Goal: Transaction & Acquisition: Purchase product/service

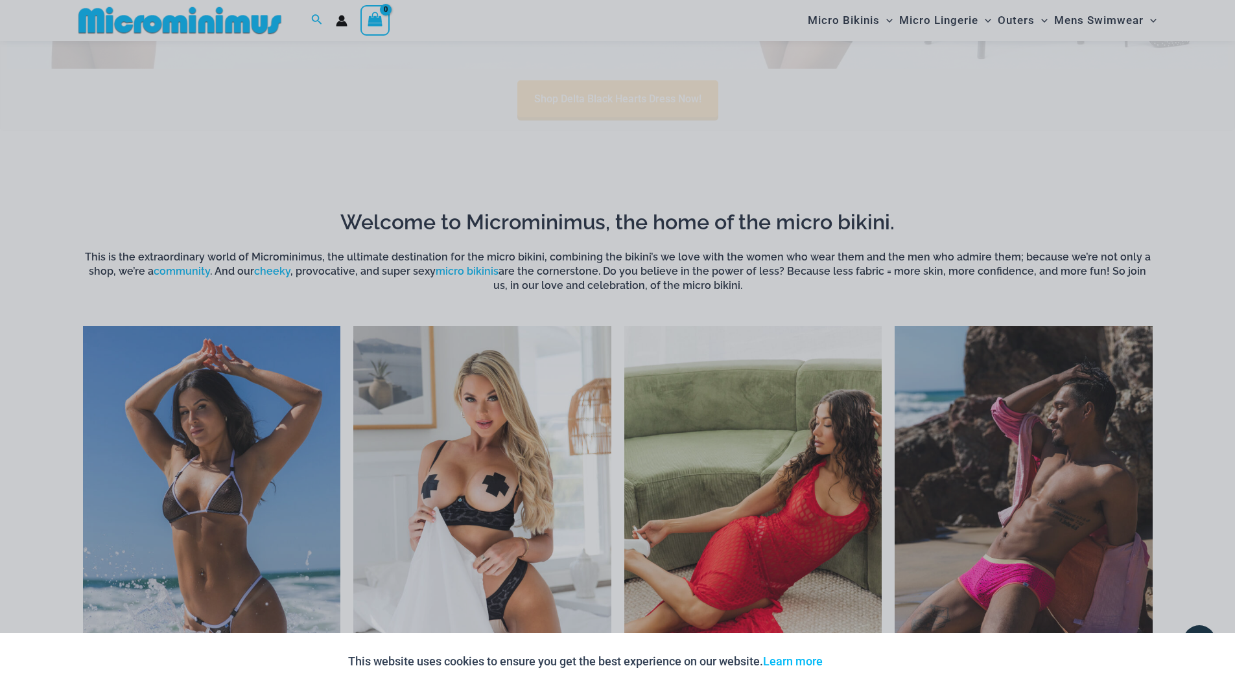
scroll to position [1037, 0]
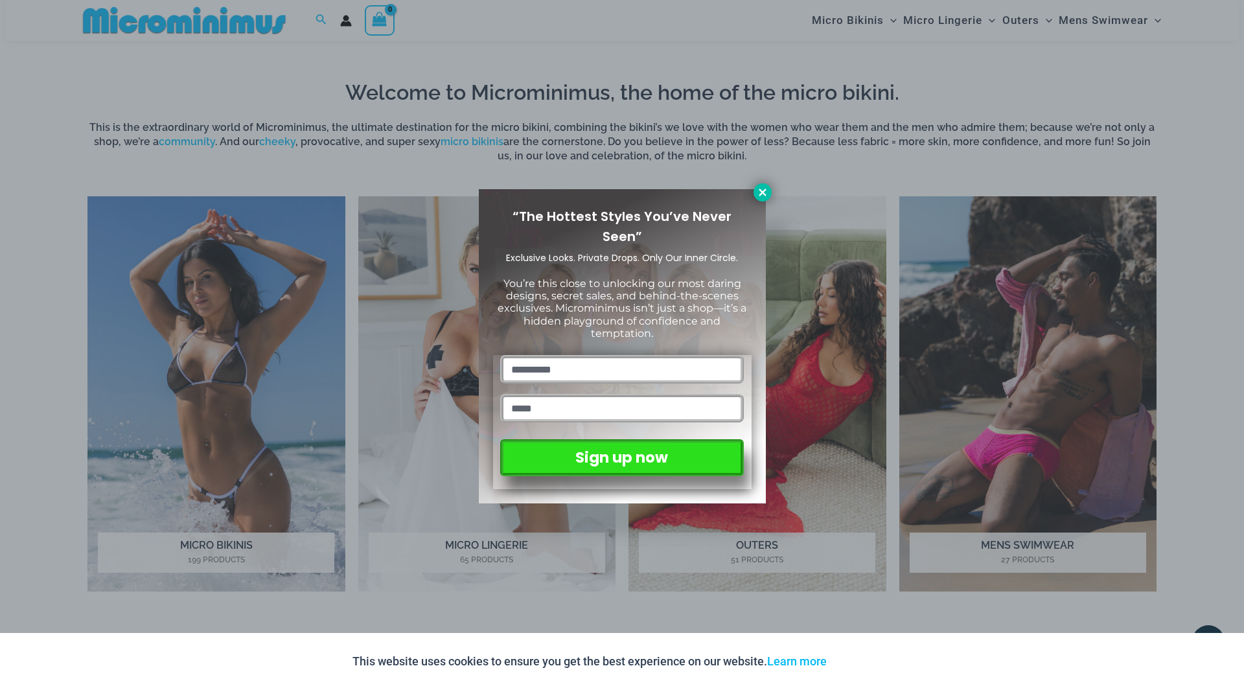
click at [763, 188] on icon at bounding box center [763, 193] width 12 height 12
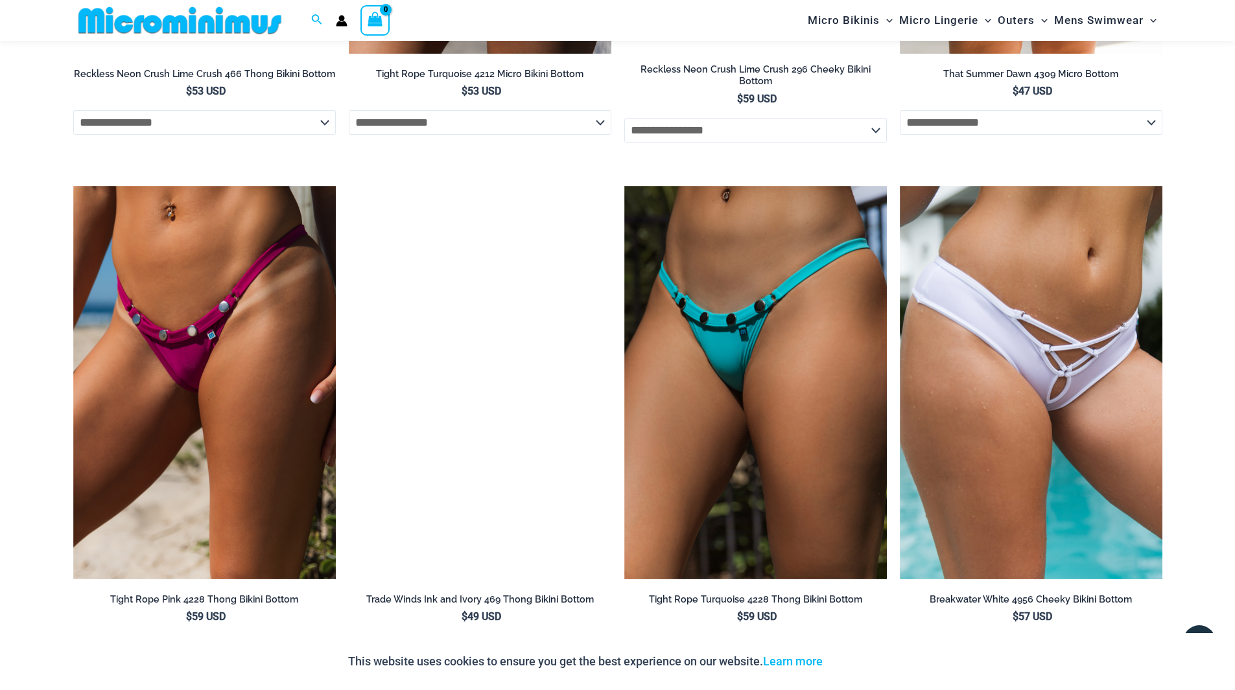
scroll to position [3824, 0]
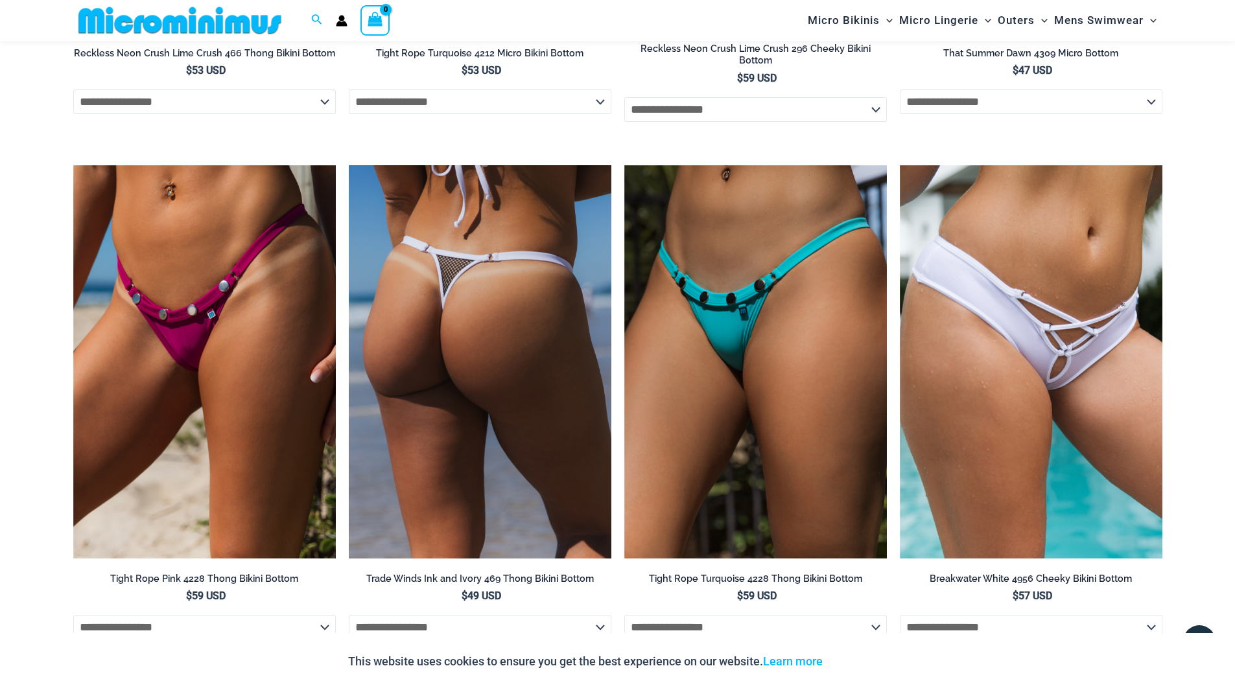
click at [498, 351] on img at bounding box center [480, 362] width 262 height 394
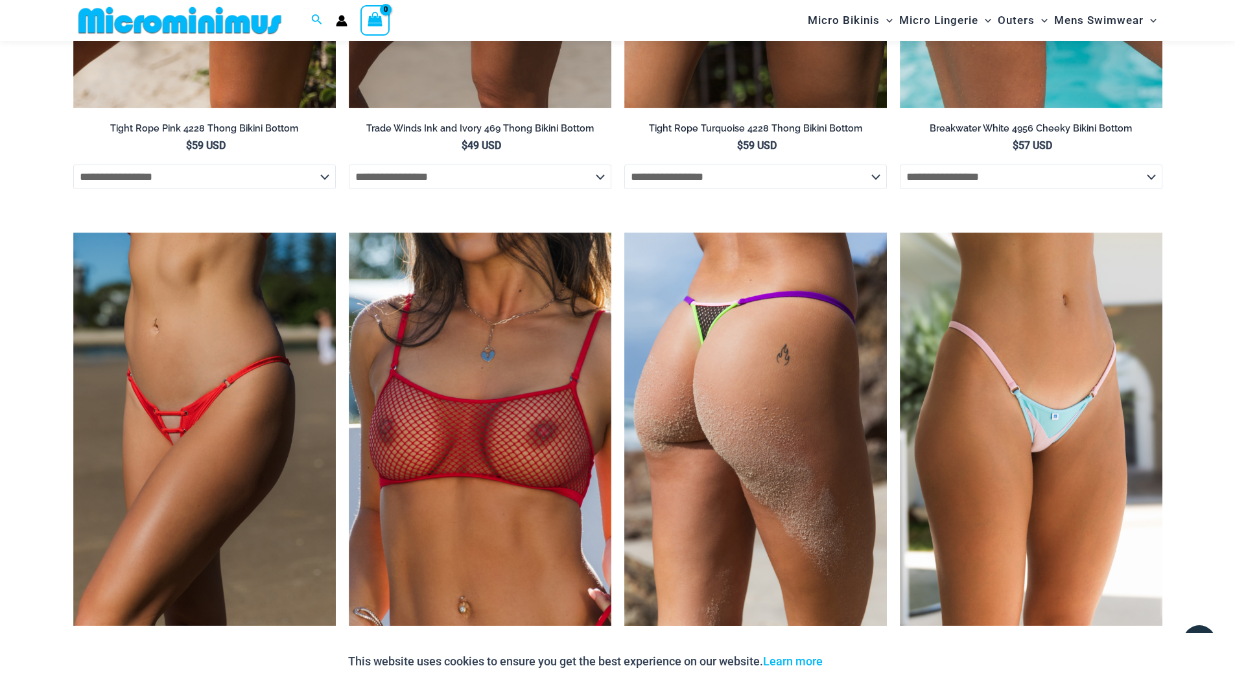
scroll to position [4472, 0]
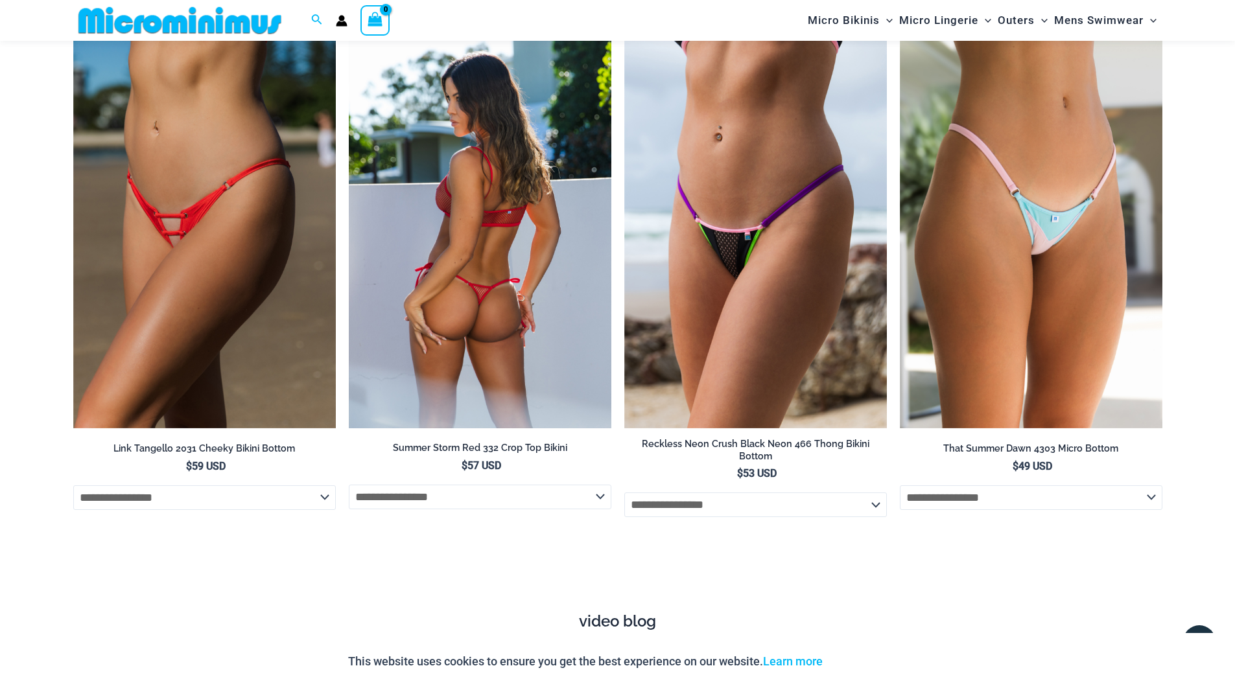
click at [500, 316] on img at bounding box center [480, 231] width 262 height 393
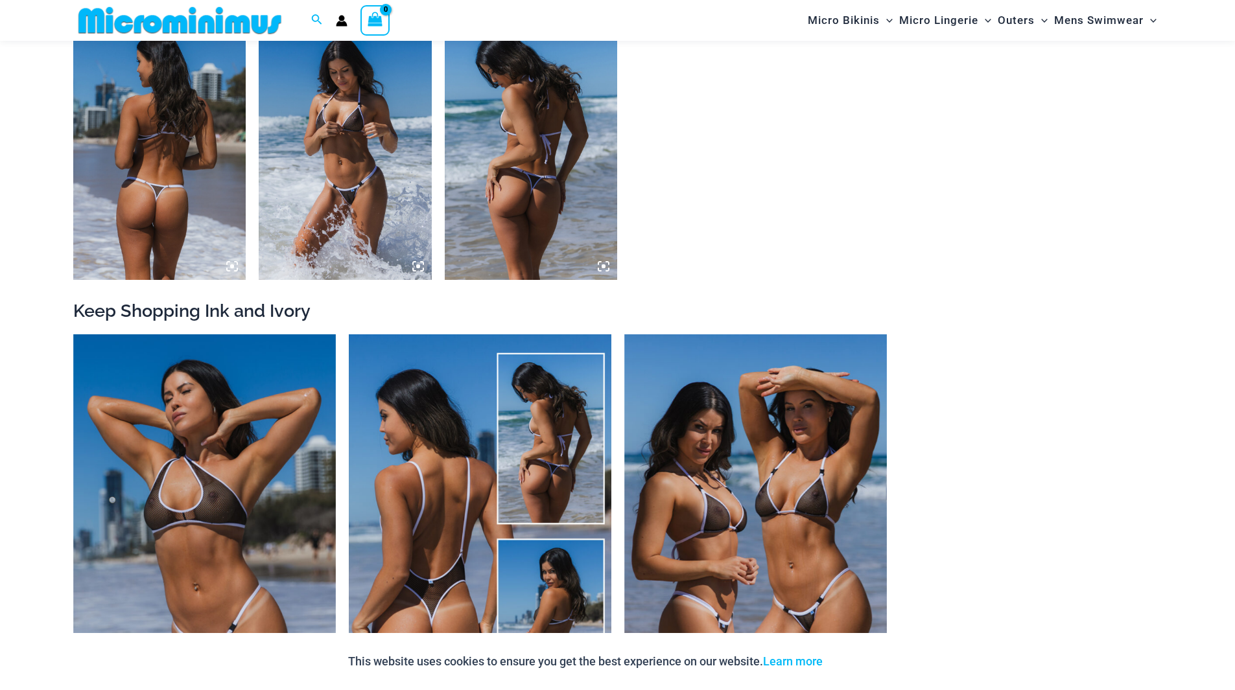
scroll to position [1673, 0]
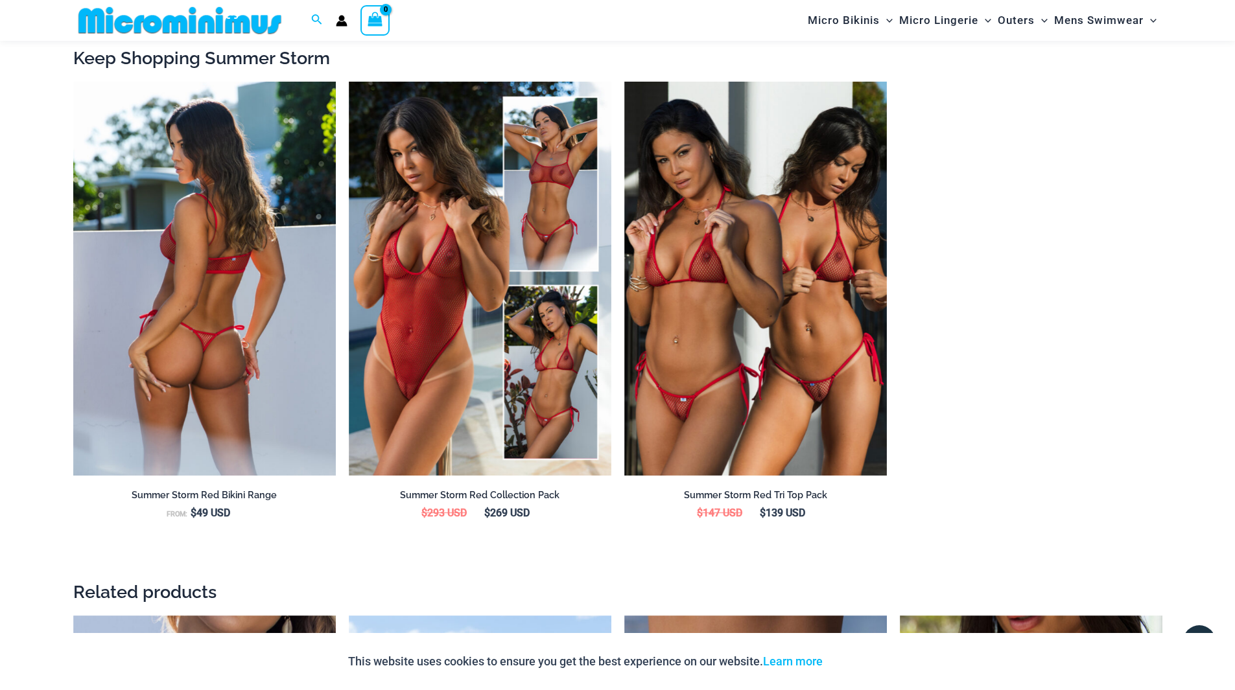
scroll to position [1487, 0]
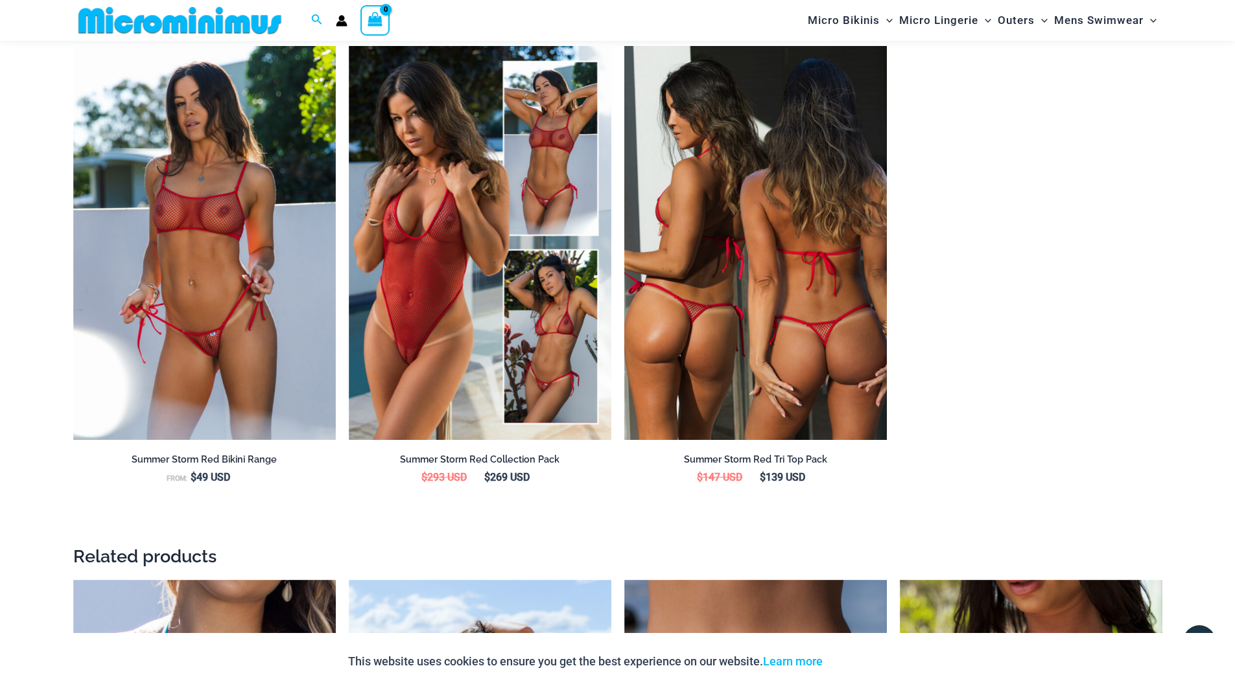
click at [749, 360] on img at bounding box center [755, 243] width 262 height 394
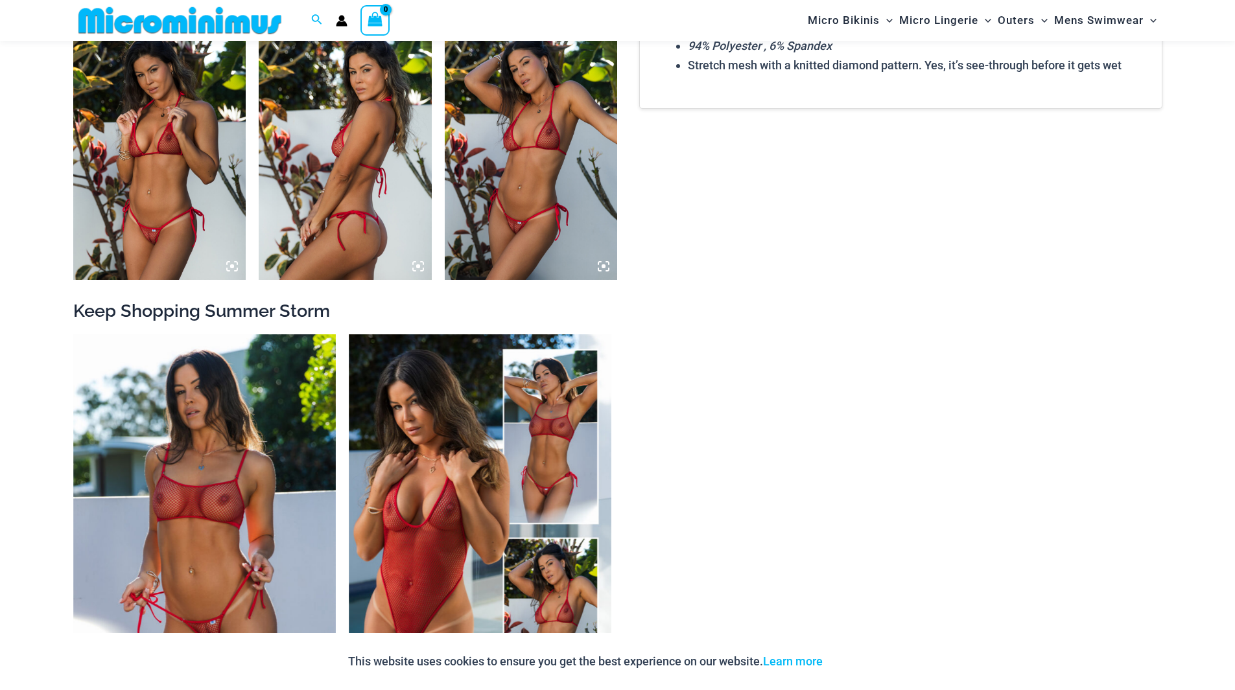
scroll to position [1880, 0]
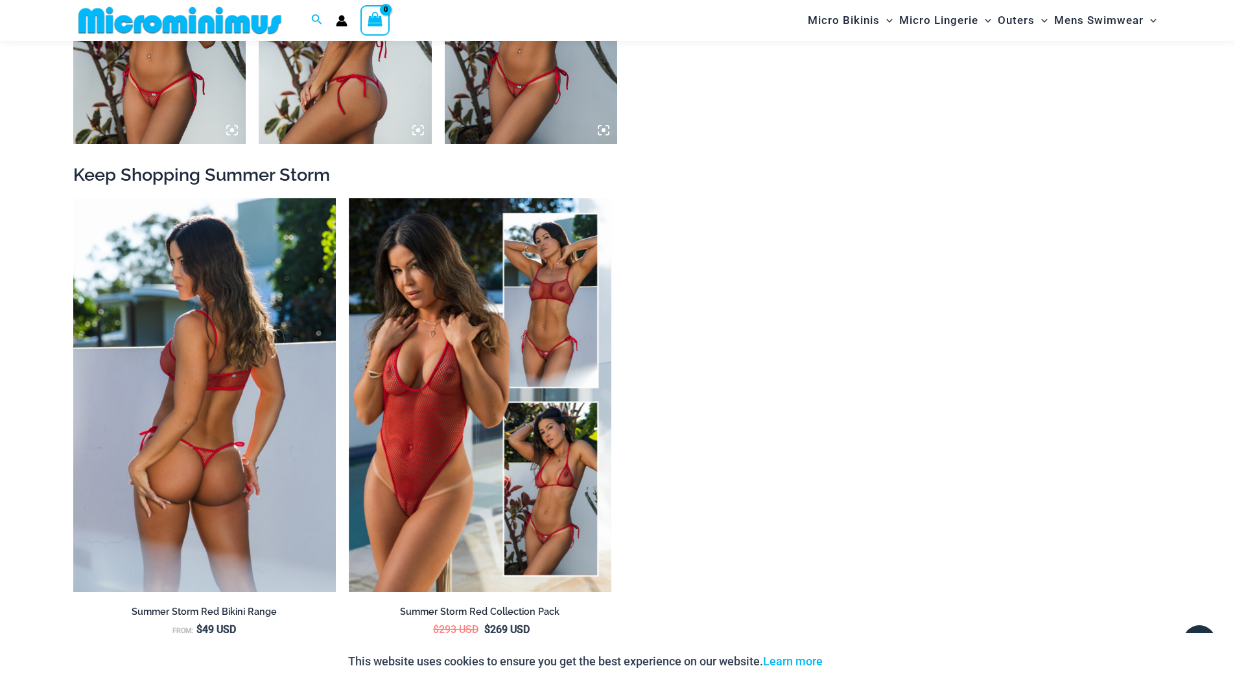
click at [237, 409] on img at bounding box center [204, 395] width 262 height 394
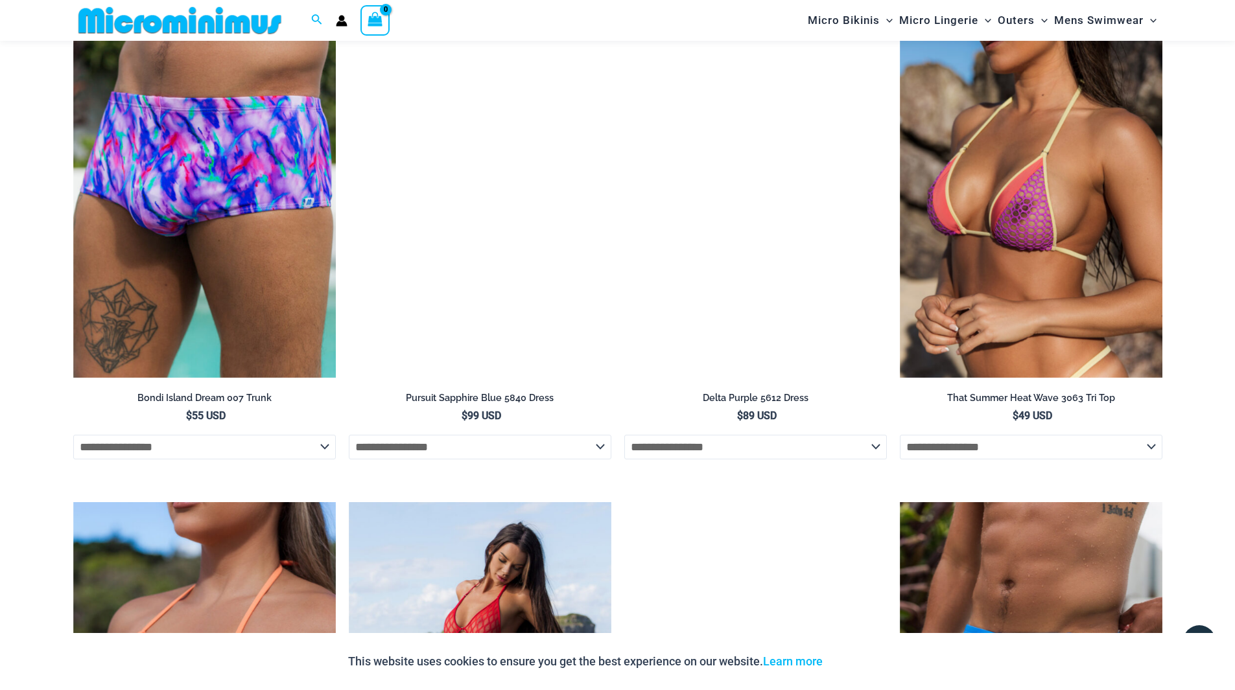
scroll to position [4278, 0]
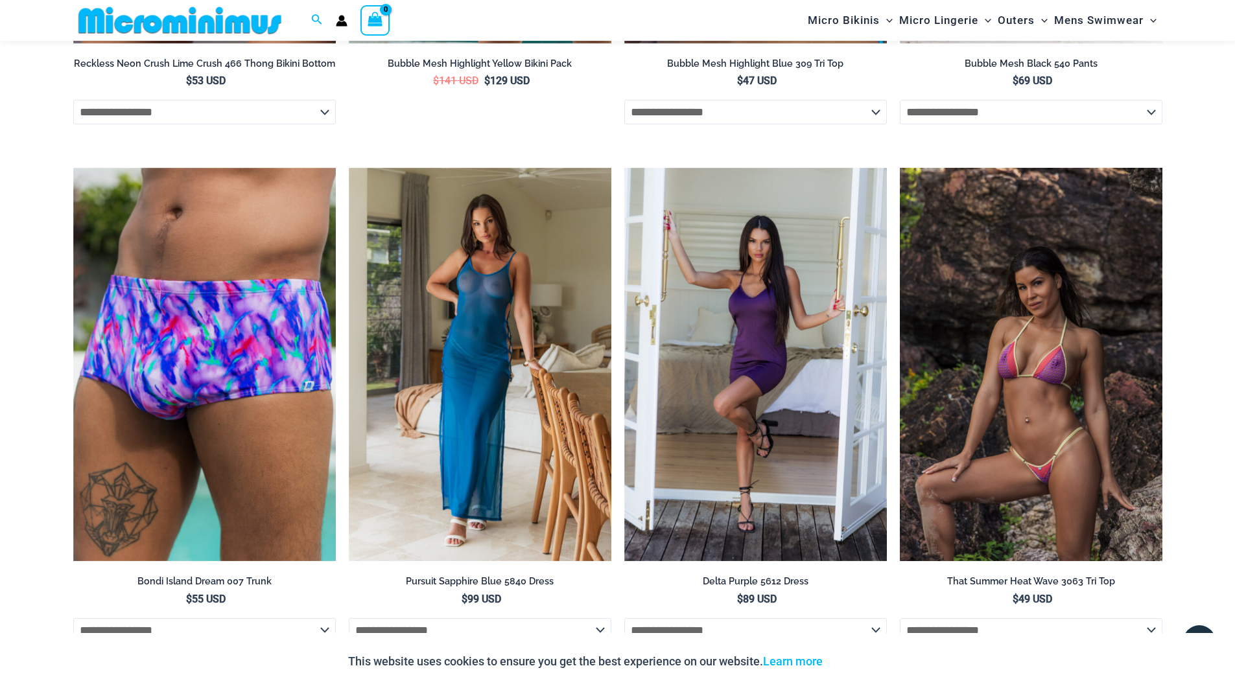
click at [1029, 381] on img at bounding box center [1031, 365] width 262 height 394
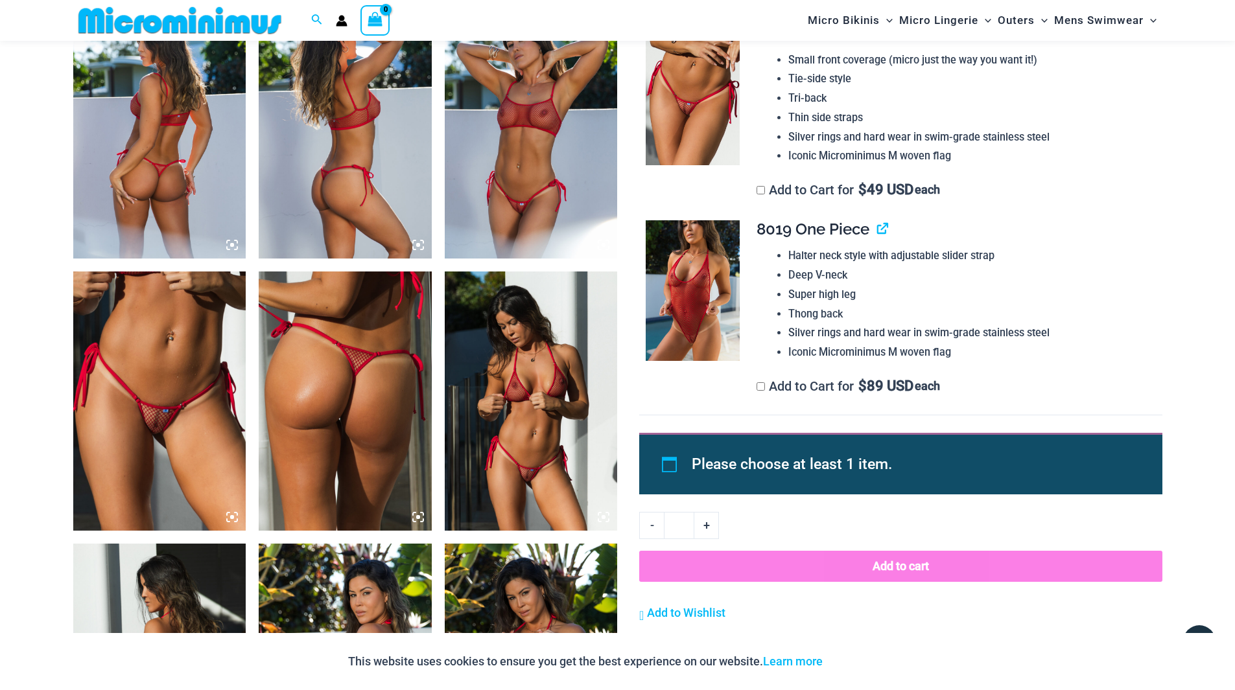
scroll to position [961, 0]
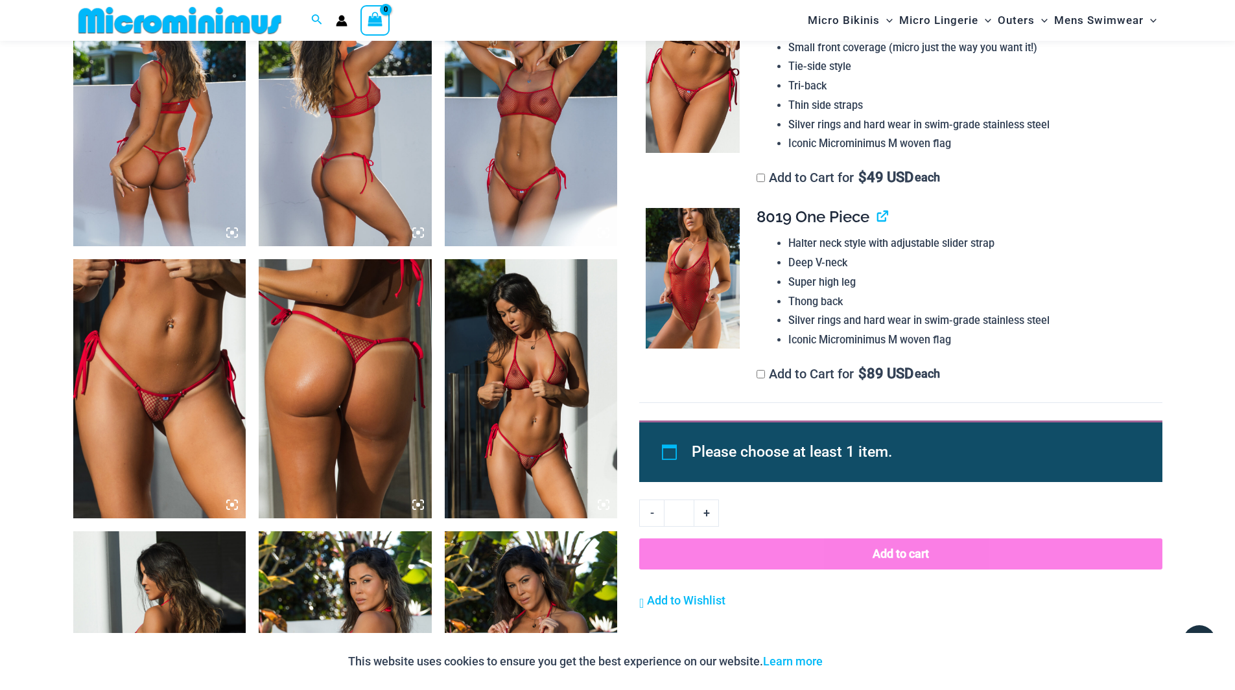
click at [179, 390] on img at bounding box center [159, 388] width 173 height 259
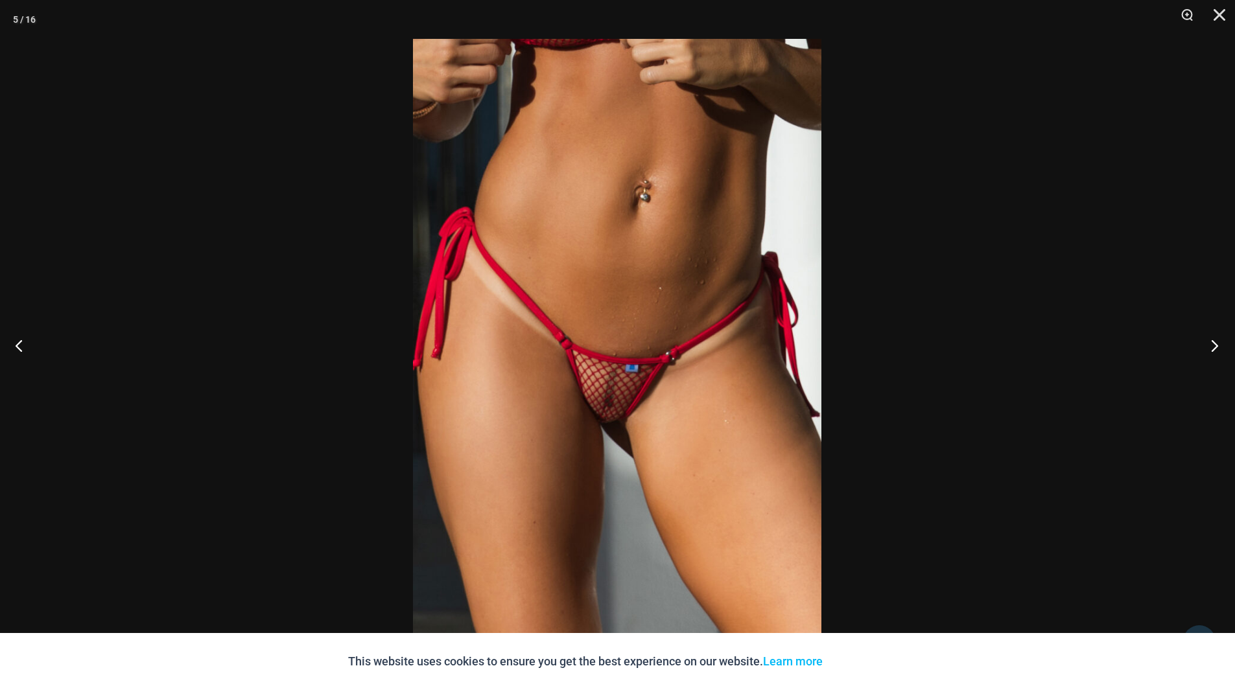
click at [1211, 348] on button "Next" at bounding box center [1210, 345] width 49 height 65
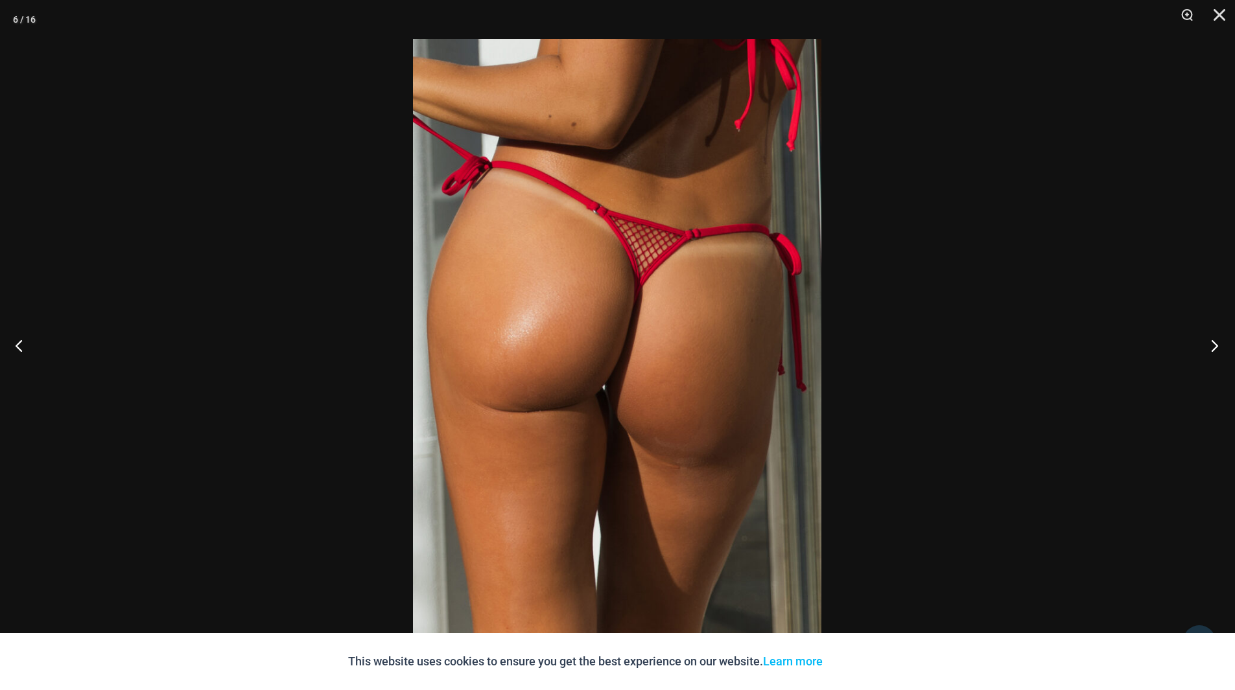
click at [1211, 347] on button "Next" at bounding box center [1210, 345] width 49 height 65
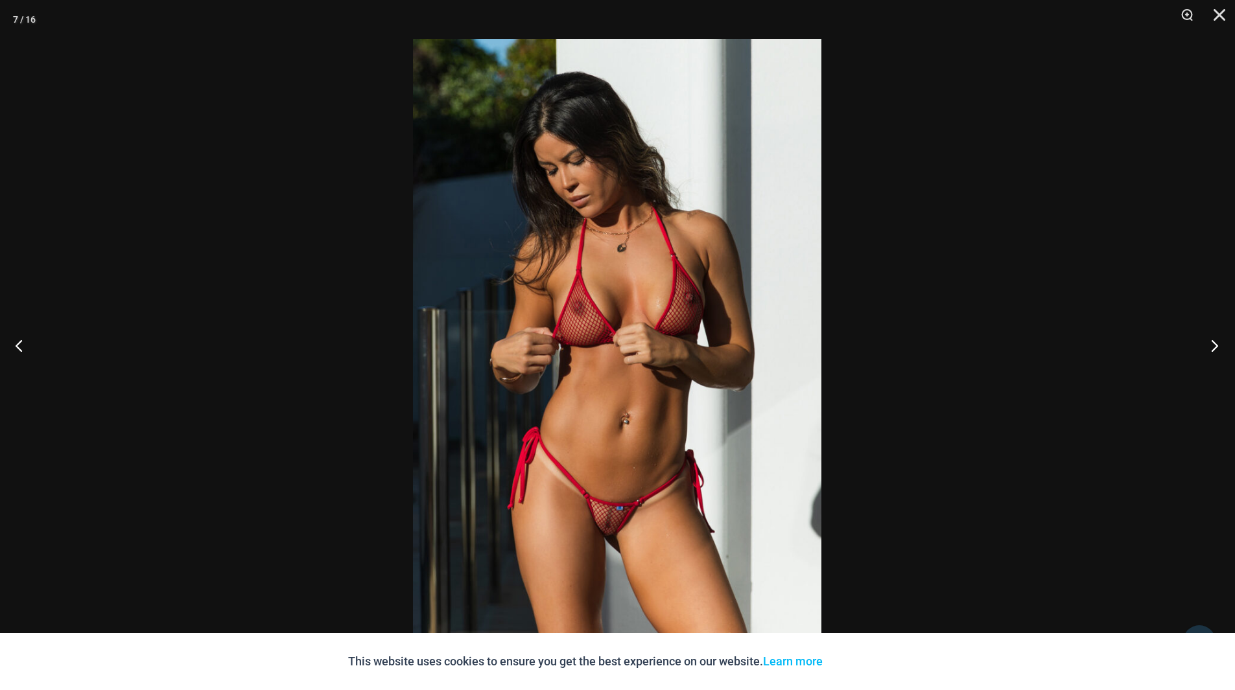
click at [1211, 347] on button "Next" at bounding box center [1210, 345] width 49 height 65
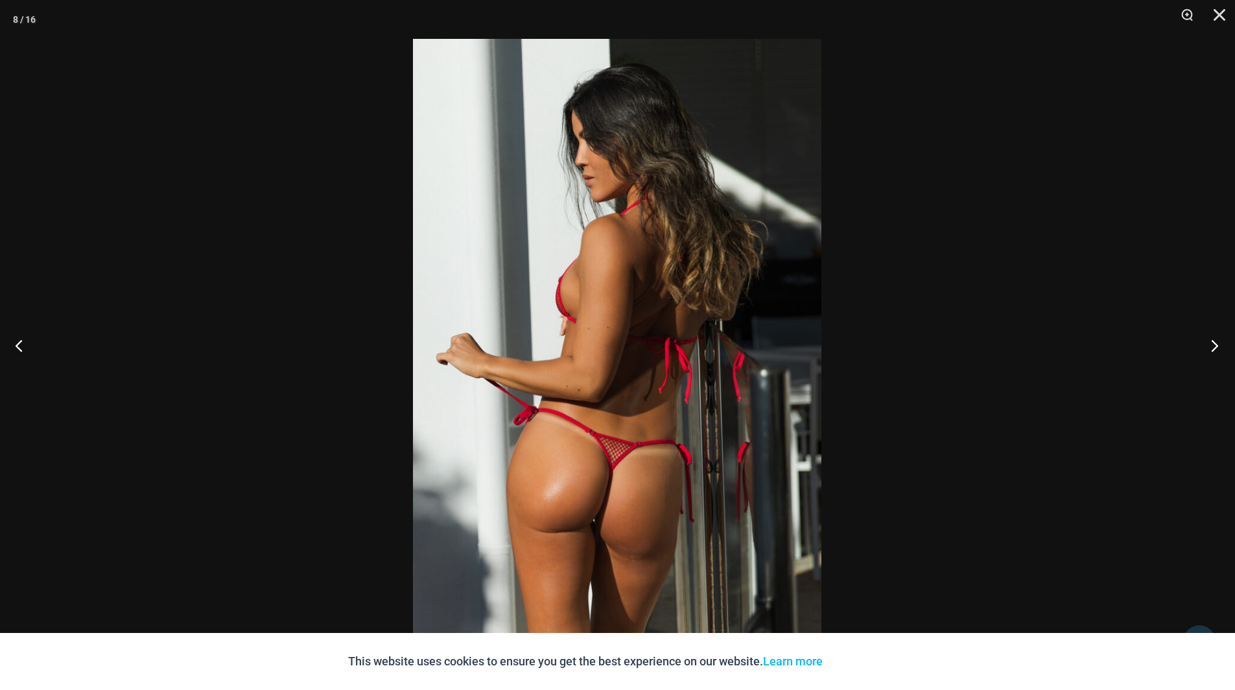
click at [1211, 347] on button "Next" at bounding box center [1210, 345] width 49 height 65
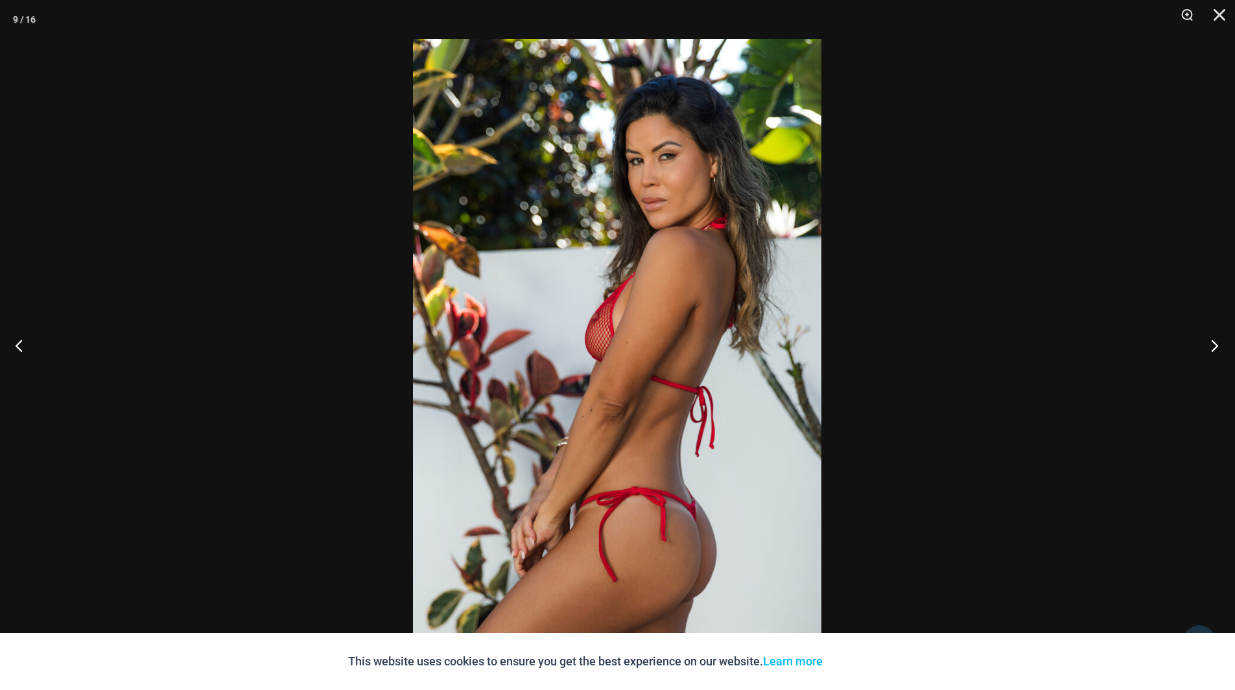
click at [1211, 347] on button "Next" at bounding box center [1210, 345] width 49 height 65
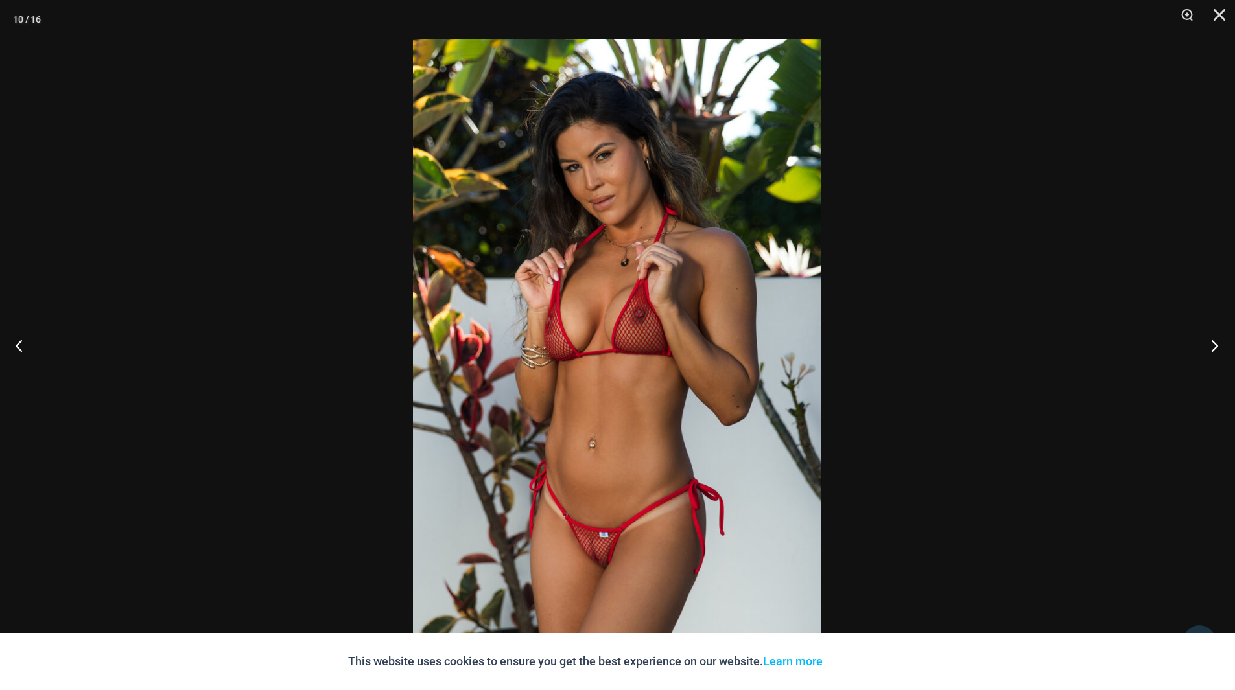
click at [1211, 347] on button "Next" at bounding box center [1210, 345] width 49 height 65
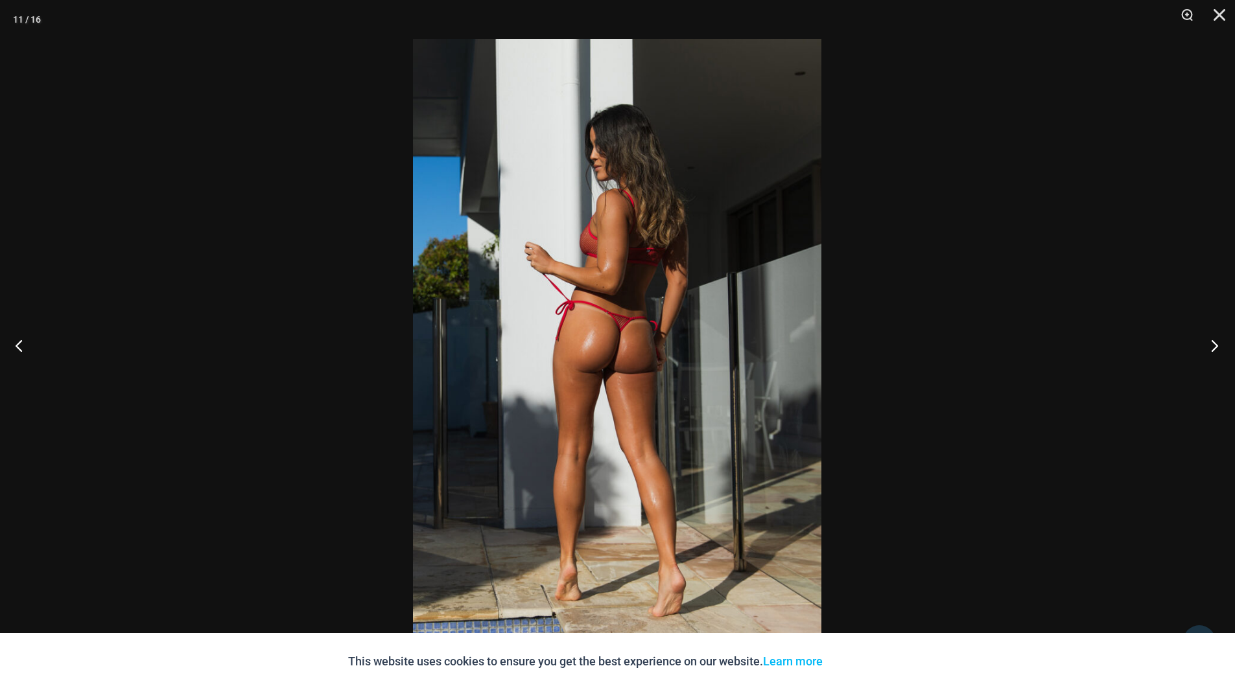
click at [1211, 347] on button "Next" at bounding box center [1210, 345] width 49 height 65
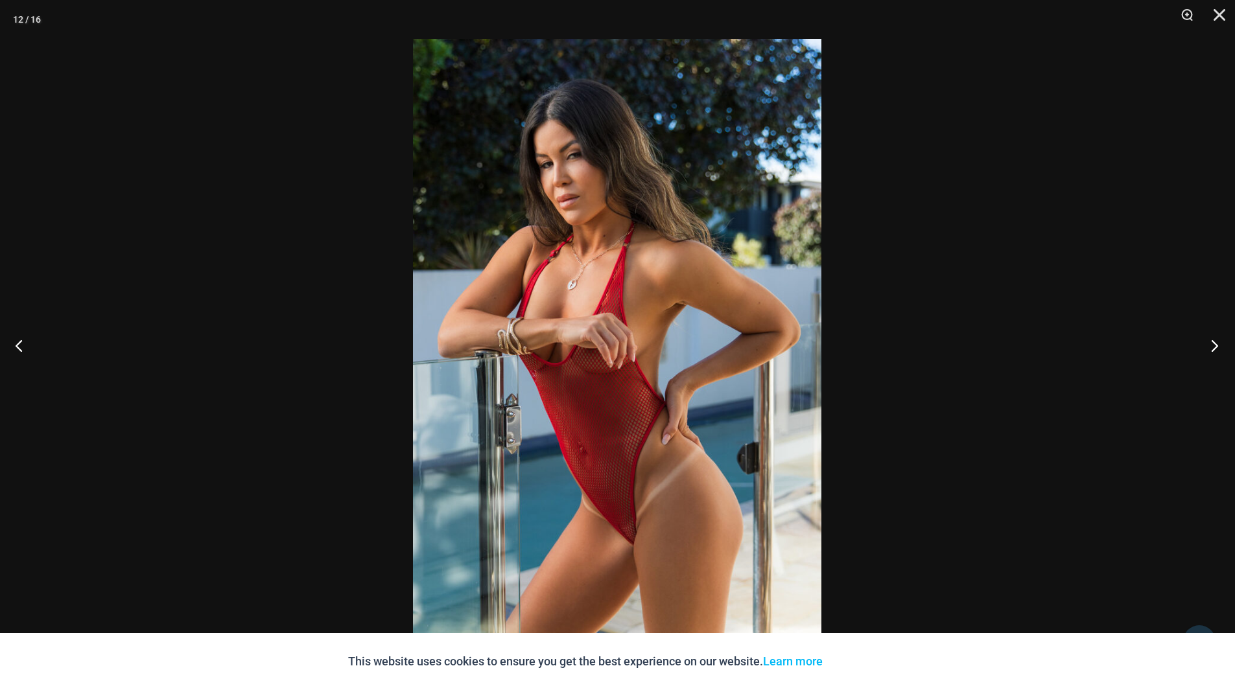
click at [1211, 347] on button "Next" at bounding box center [1210, 345] width 49 height 65
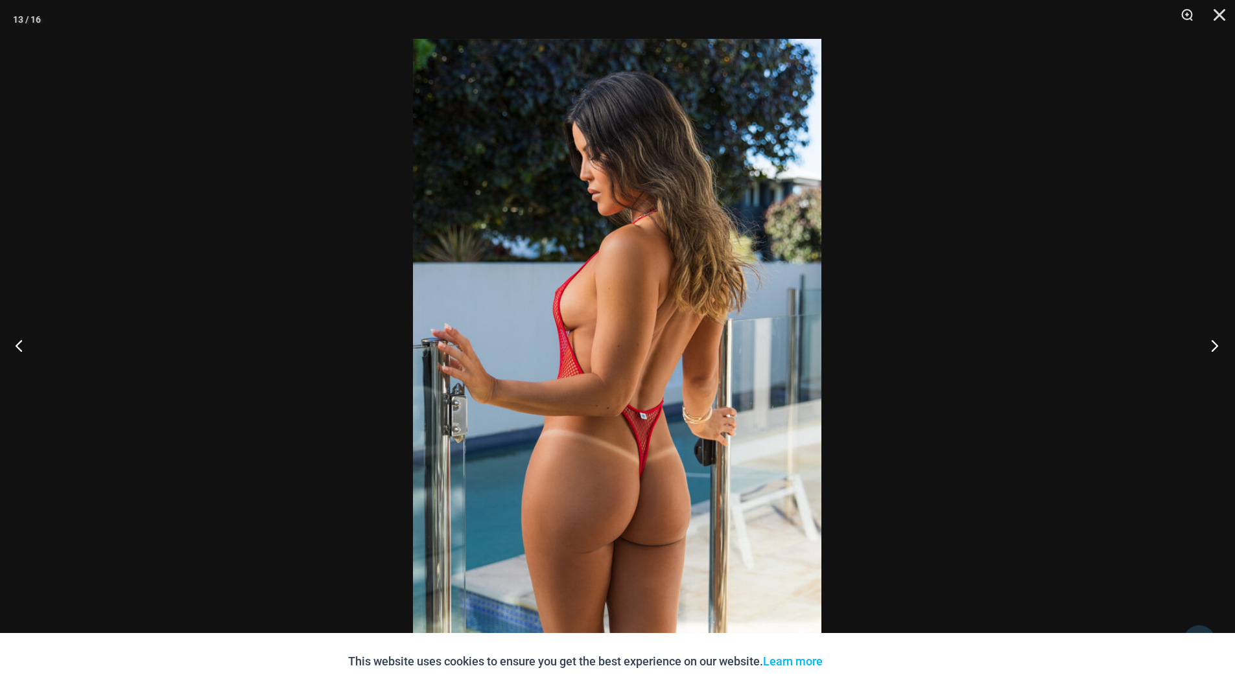
click at [1211, 347] on button "Next" at bounding box center [1210, 345] width 49 height 65
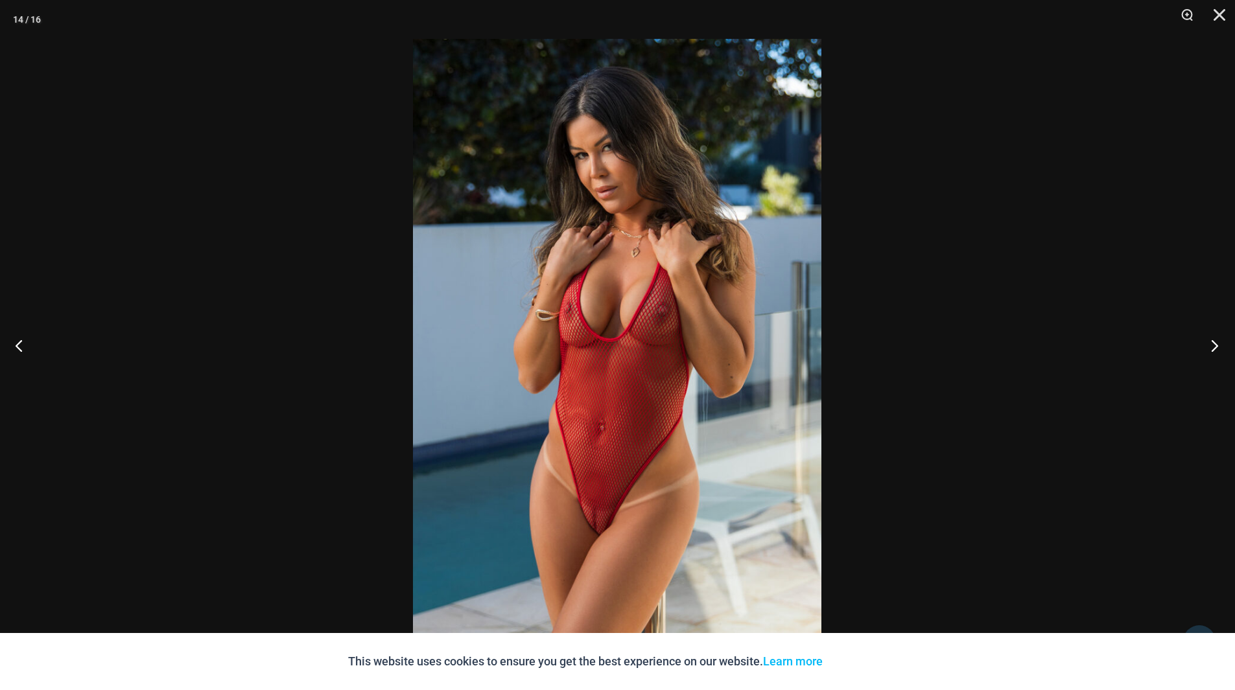
click at [1211, 347] on button "Next" at bounding box center [1210, 345] width 49 height 65
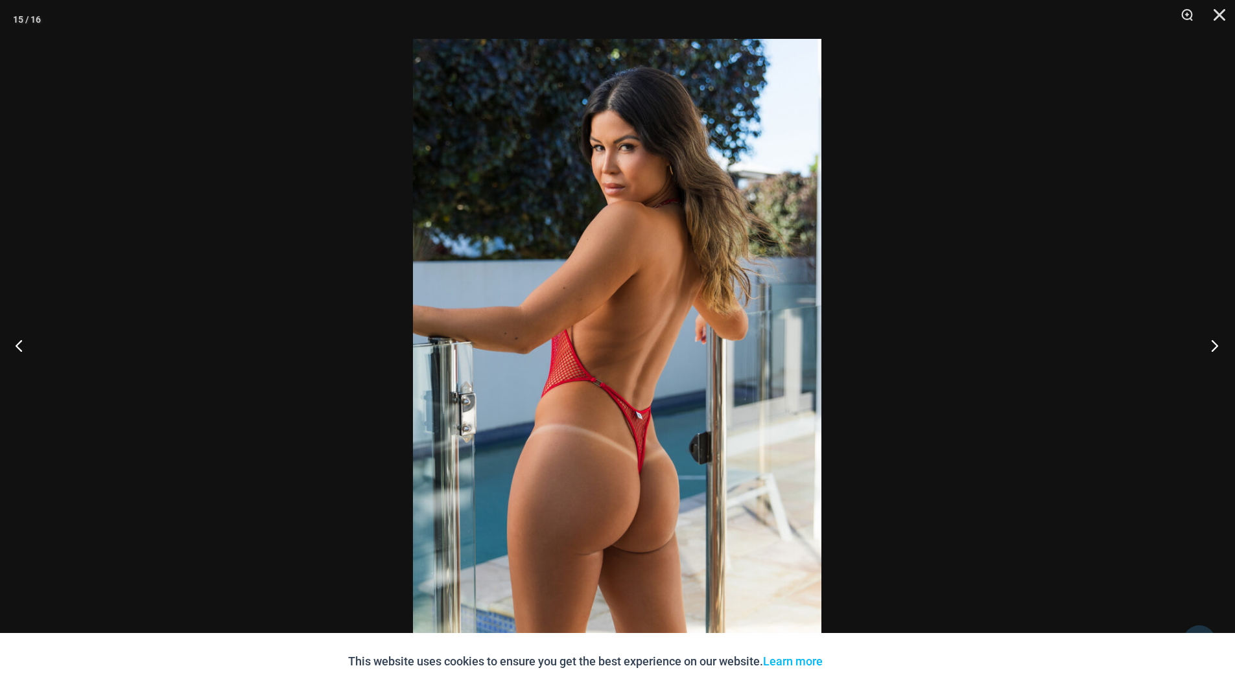
click at [1211, 347] on button "Next" at bounding box center [1210, 345] width 49 height 65
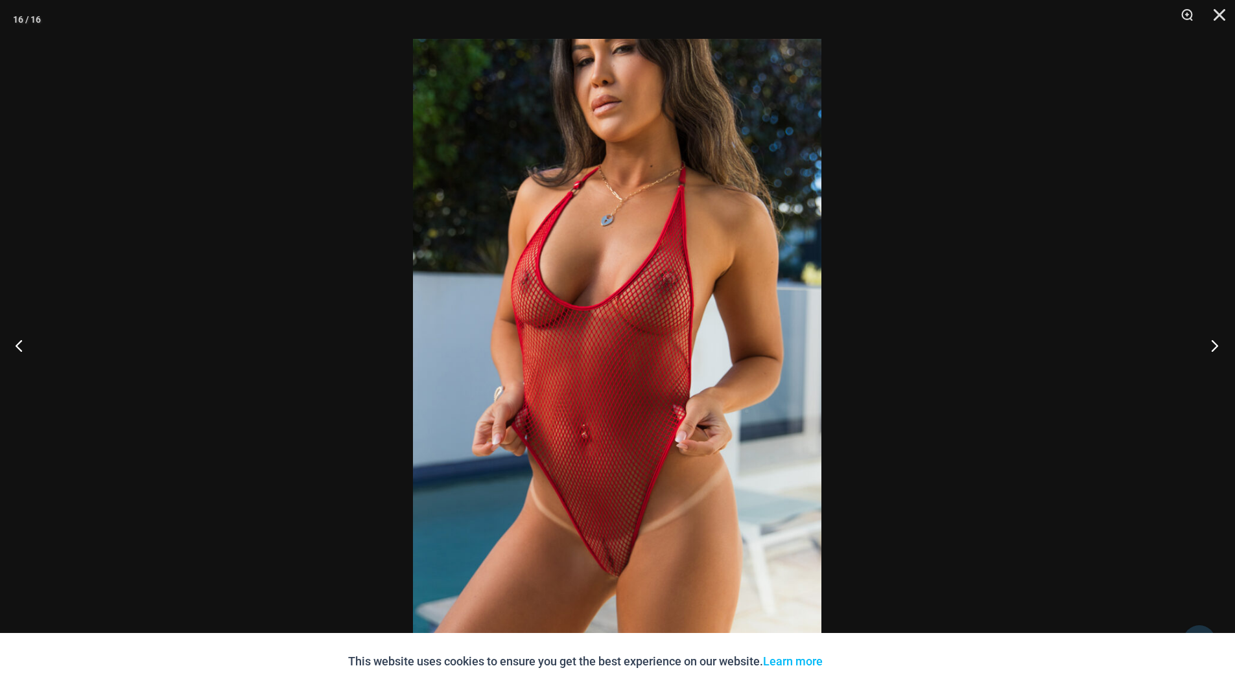
click at [1211, 347] on button "Next" at bounding box center [1210, 345] width 49 height 65
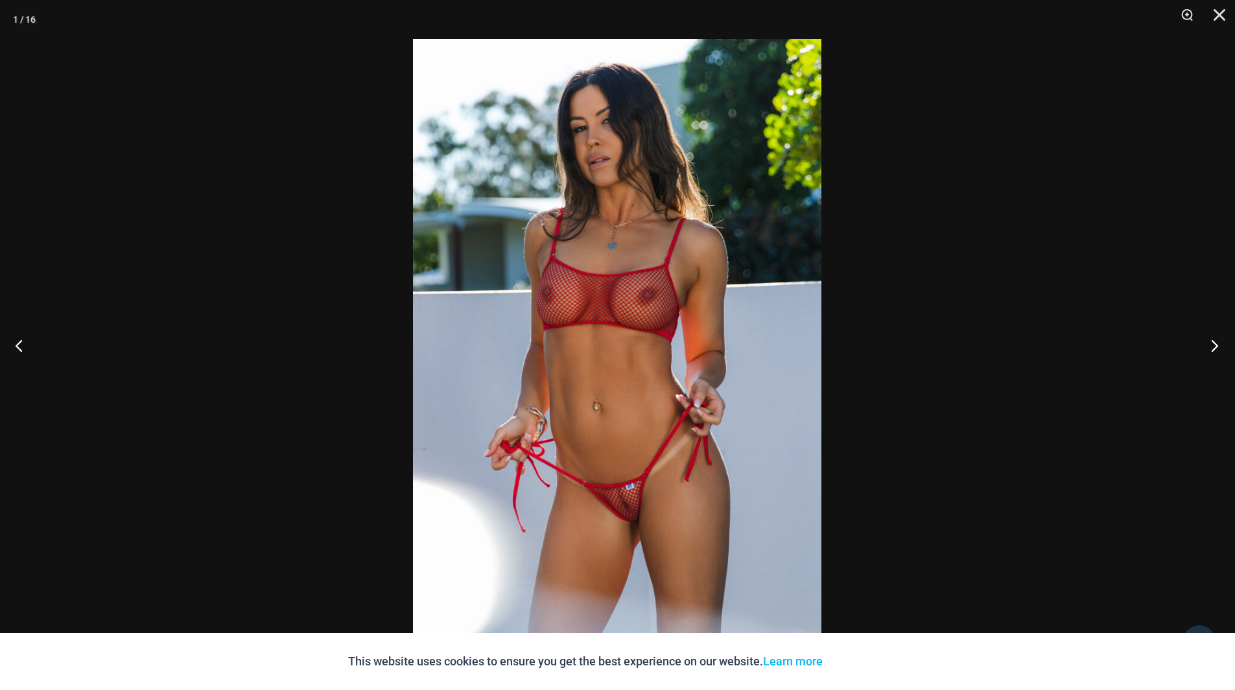
click at [1211, 347] on button "Next" at bounding box center [1210, 345] width 49 height 65
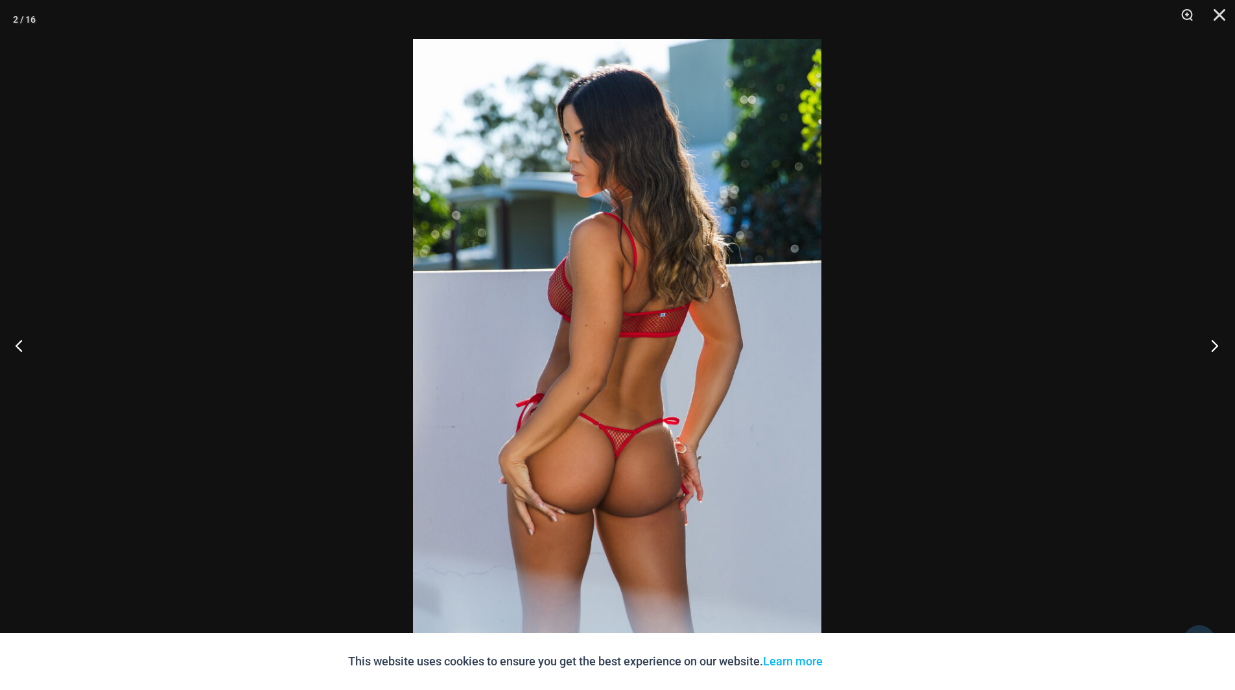
click at [1211, 347] on button "Next" at bounding box center [1210, 345] width 49 height 65
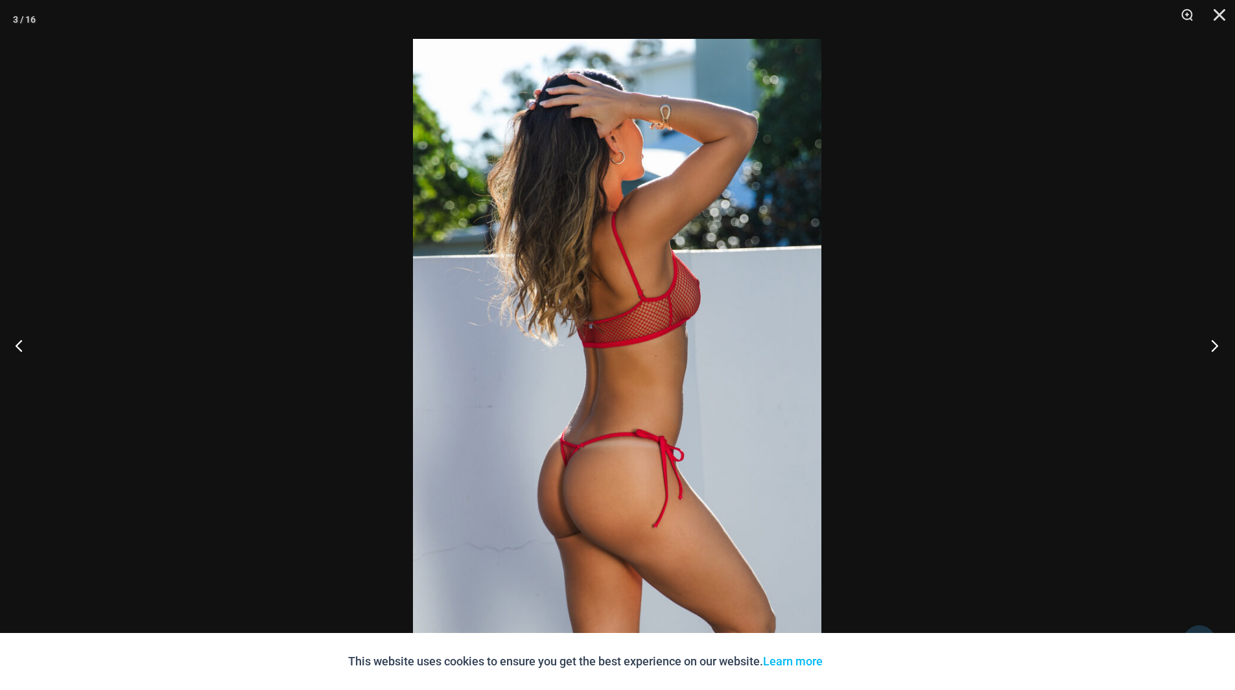
click at [1211, 347] on button "Next" at bounding box center [1210, 345] width 49 height 65
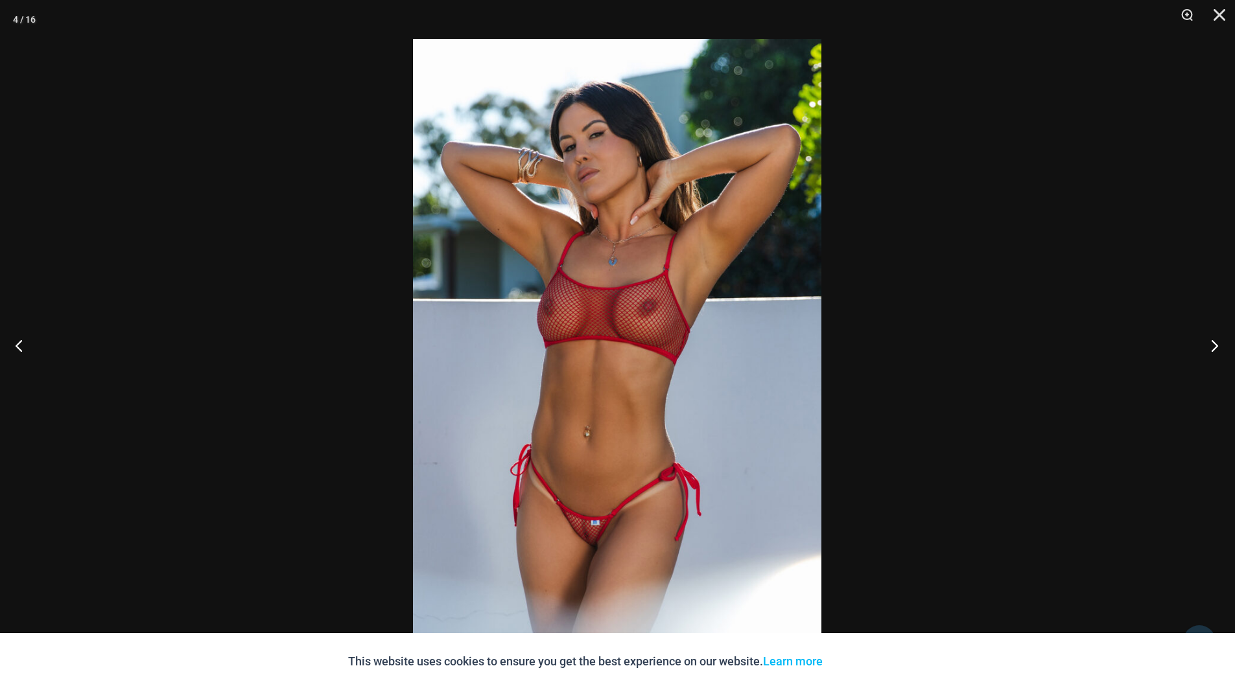
click at [1211, 347] on button "Next" at bounding box center [1210, 345] width 49 height 65
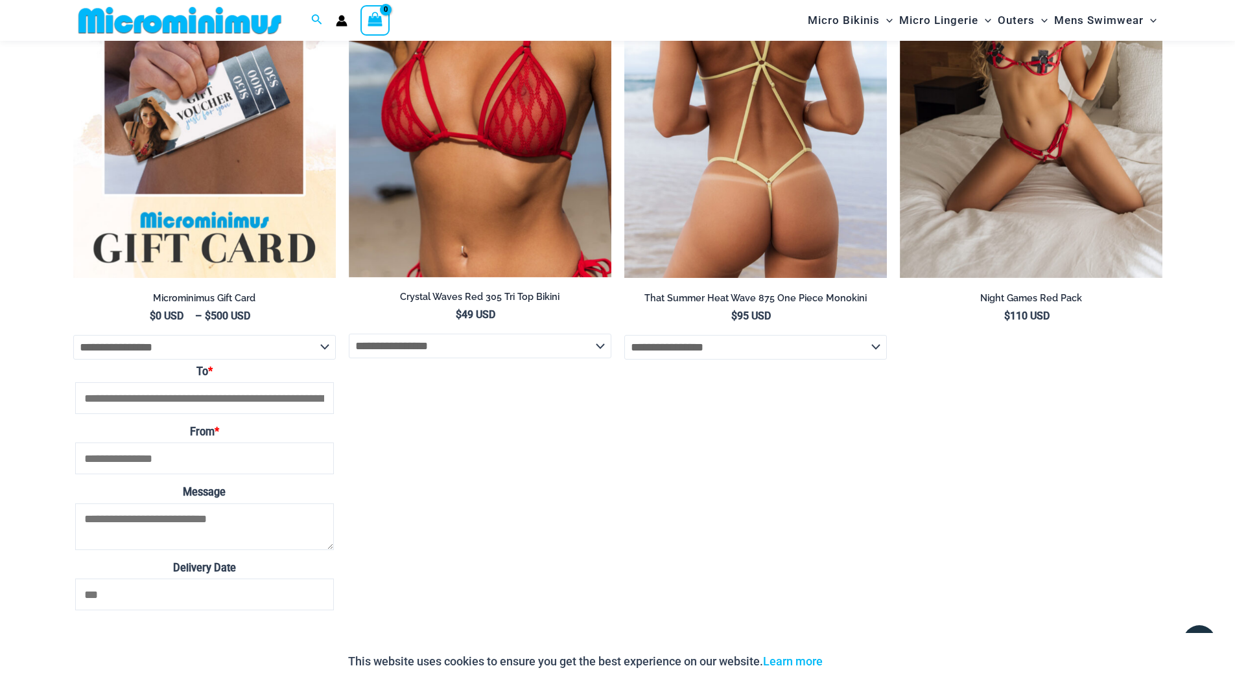
scroll to position [2586, 0]
